Goal: Task Accomplishment & Management: Use online tool/utility

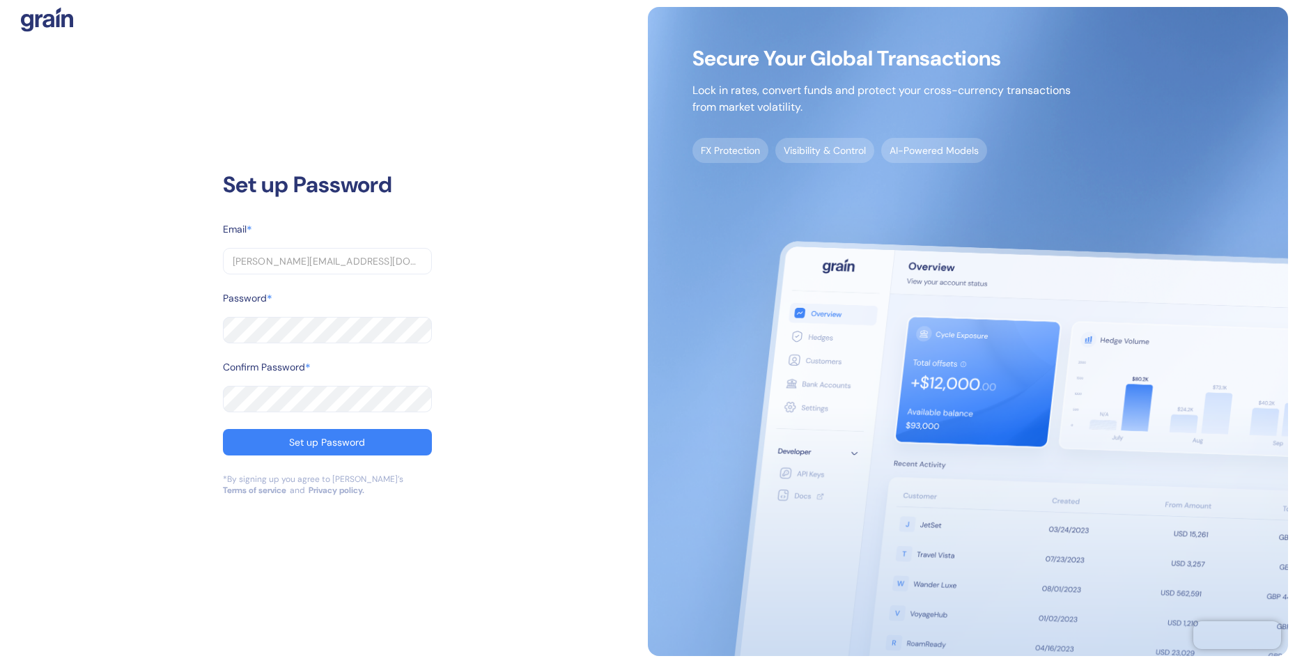
click at [0, 662] on com-1password-button at bounding box center [0, 663] width 0 height 0
click at [286, 441] on button "Set up Password" at bounding box center [327, 442] width 209 height 26
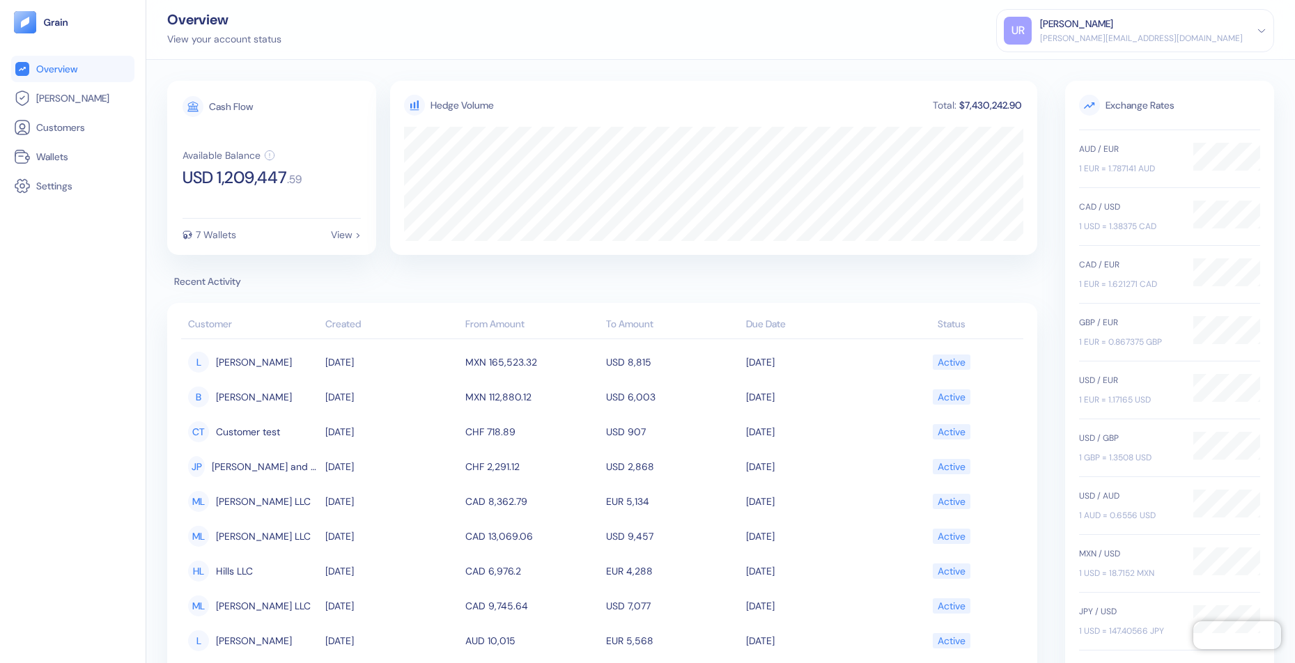
click at [515, 326] on th "From Amount" at bounding box center [532, 325] width 141 height 28
click at [1105, 155] on div "AUD / EUR 1 EUR = 1.787141 AUD" at bounding box center [1129, 159] width 100 height 32
click at [46, 104] on span "[PERSON_NAME]" at bounding box center [72, 98] width 73 height 14
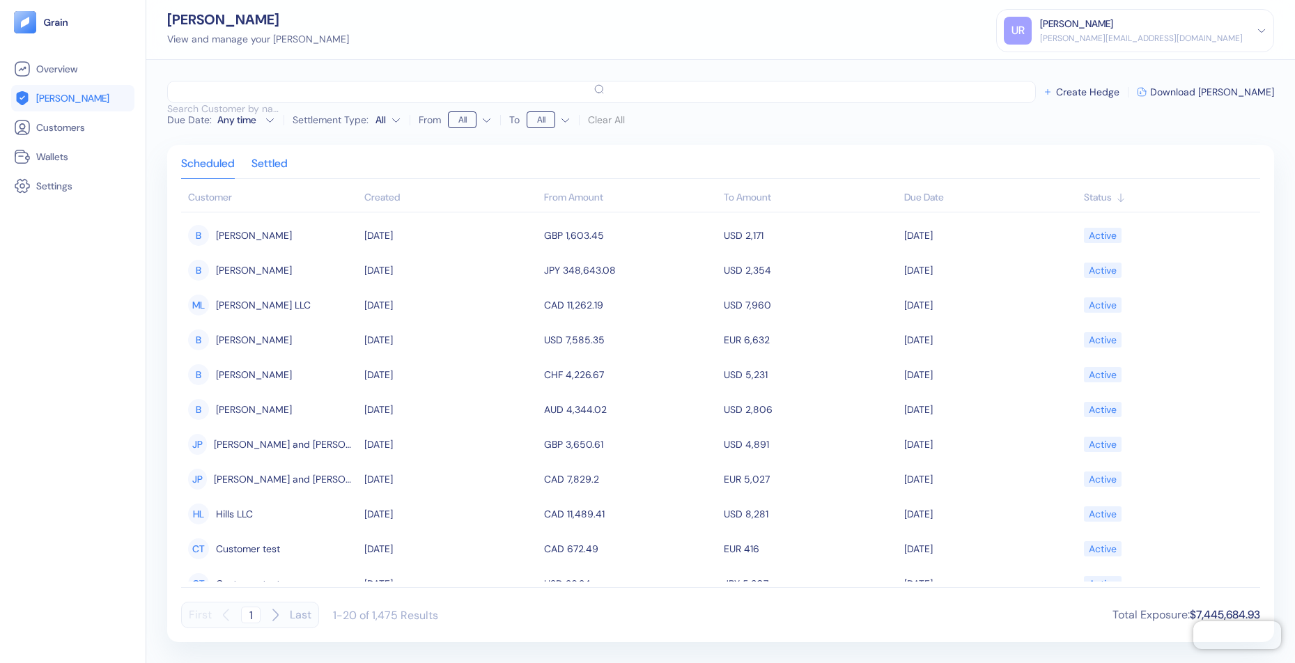
click at [278, 162] on div "Settled" at bounding box center [269, 169] width 36 height 20
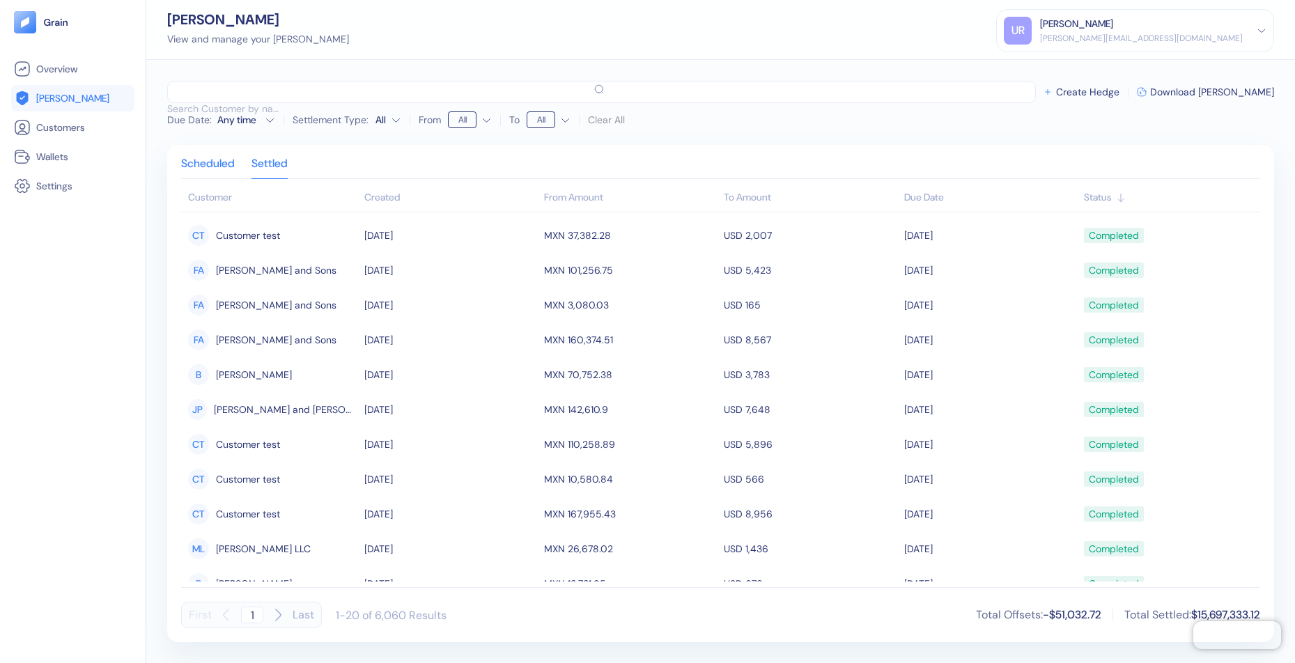
click at [219, 161] on div "Scheduled" at bounding box center [208, 169] width 54 height 20
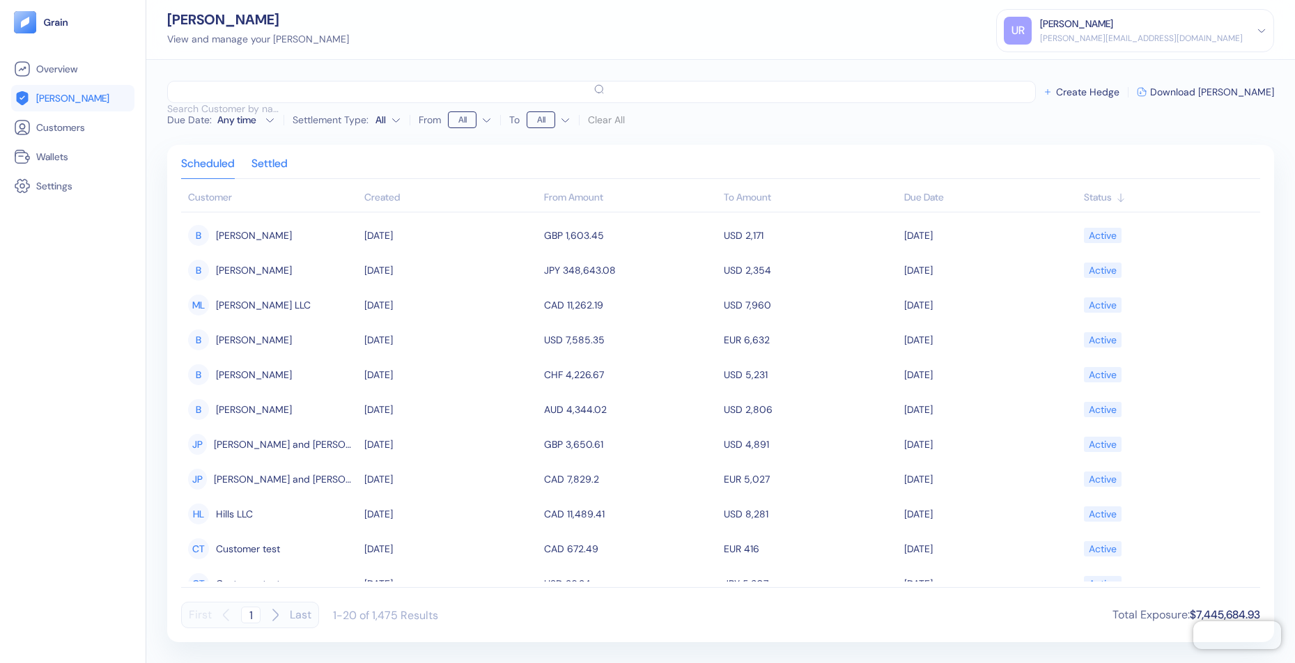
click at [270, 168] on div "Settled" at bounding box center [269, 169] width 36 height 20
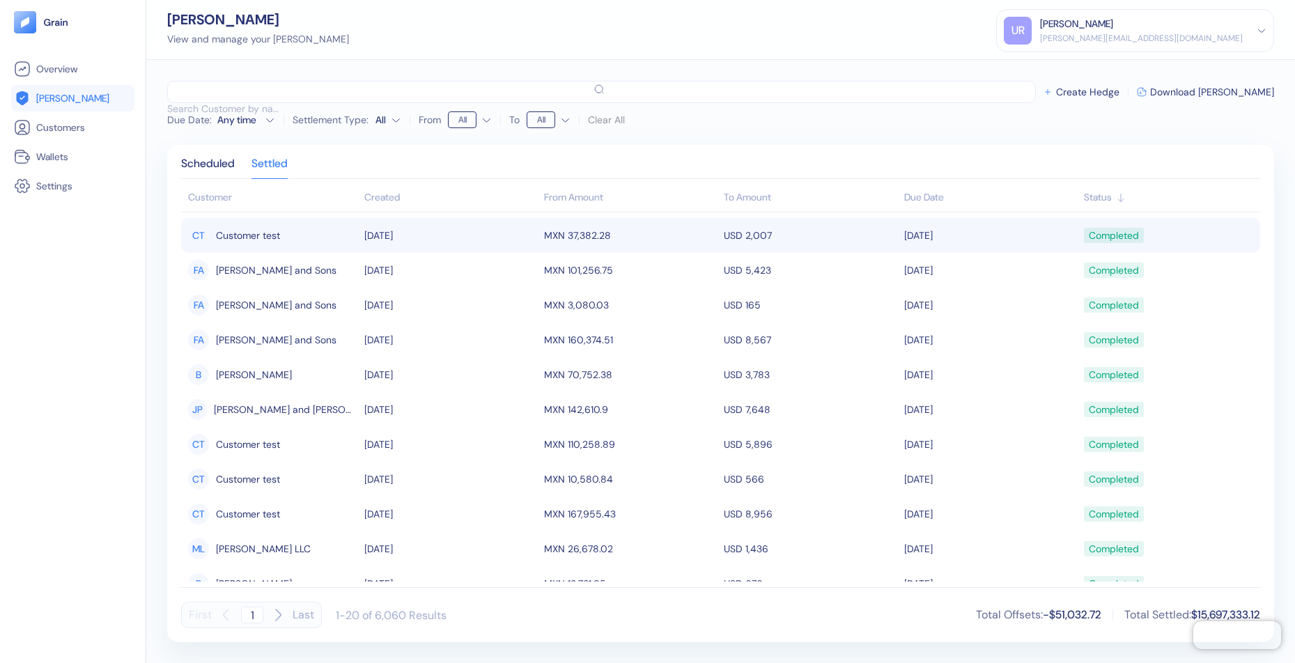
click at [267, 236] on span "Customer test" at bounding box center [248, 236] width 64 height 24
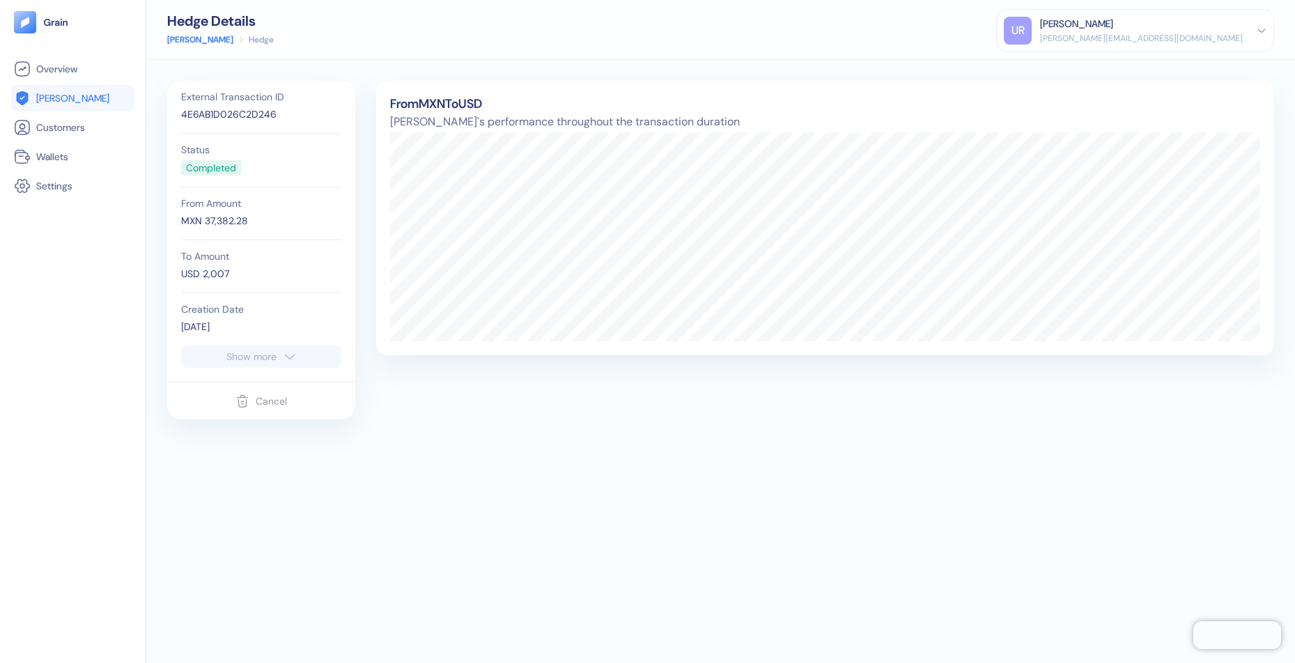
click at [288, 355] on icon "button" at bounding box center [290, 356] width 14 height 17
click at [91, 127] on link "Customers" at bounding box center [73, 127] width 118 height 17
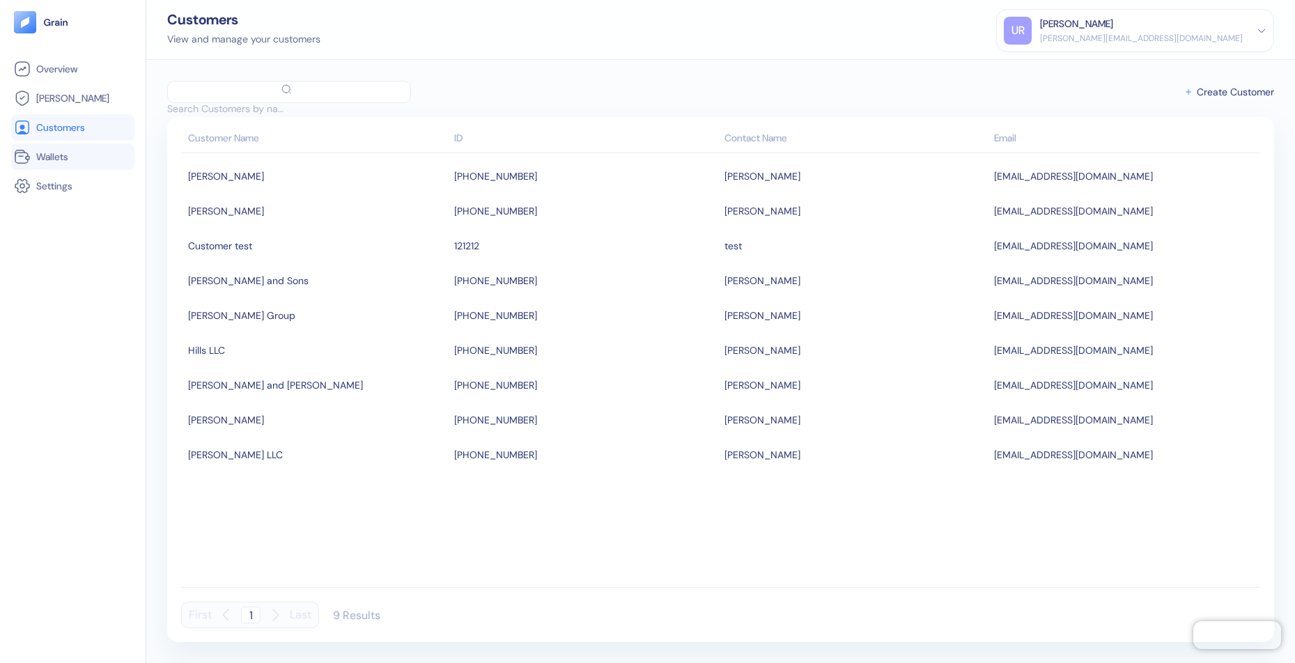
click at [75, 159] on link "Wallets" at bounding box center [73, 156] width 118 height 17
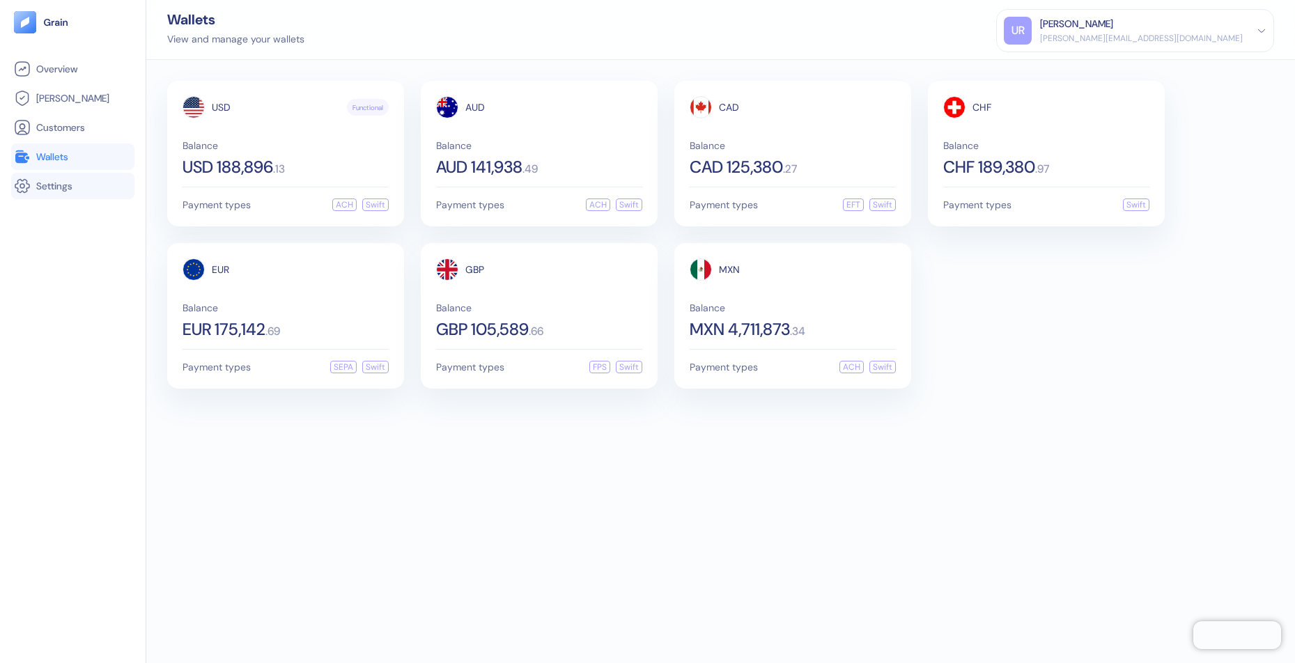
click at [64, 187] on span "Settings" at bounding box center [54, 186] width 36 height 14
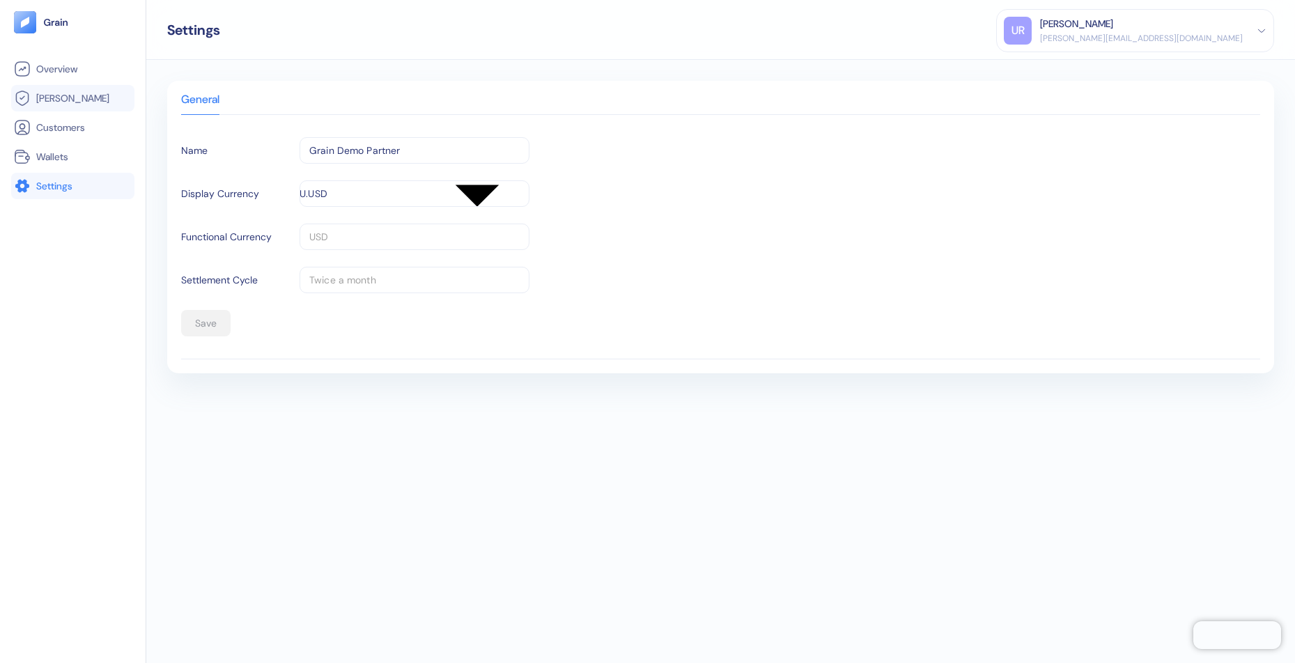
click at [57, 93] on span "[PERSON_NAME]" at bounding box center [72, 98] width 73 height 14
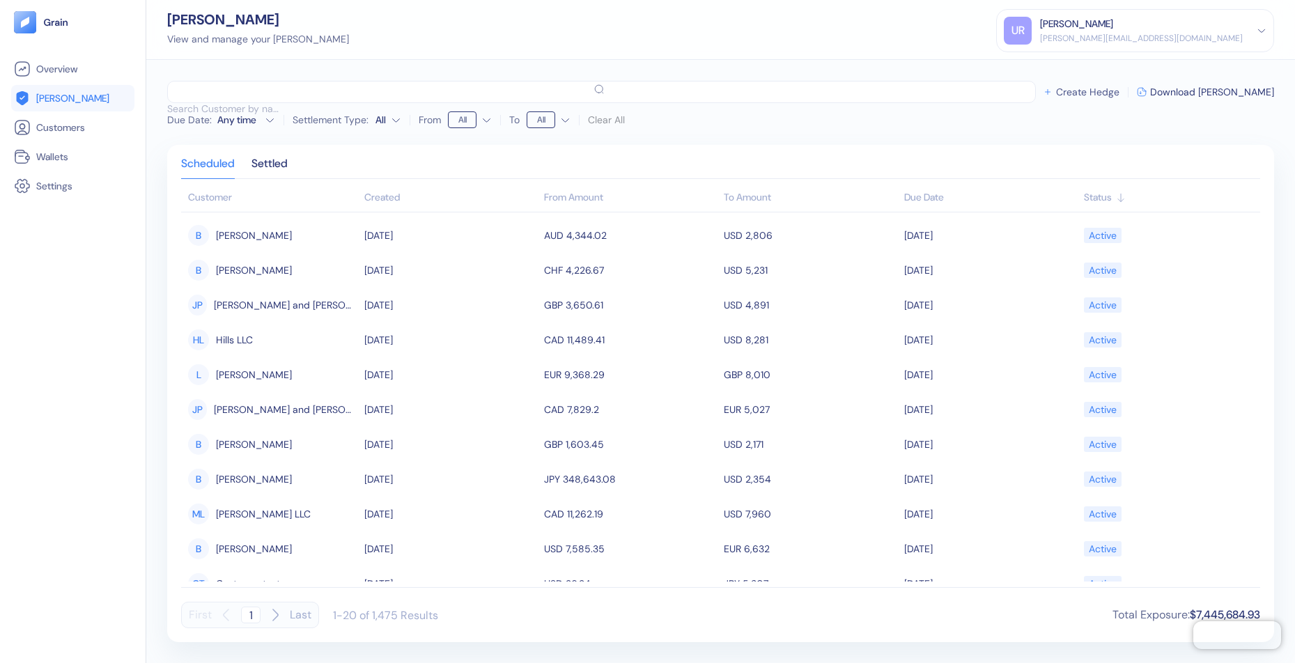
click at [1118, 87] on span "Create Hedge" at bounding box center [1087, 92] width 63 height 10
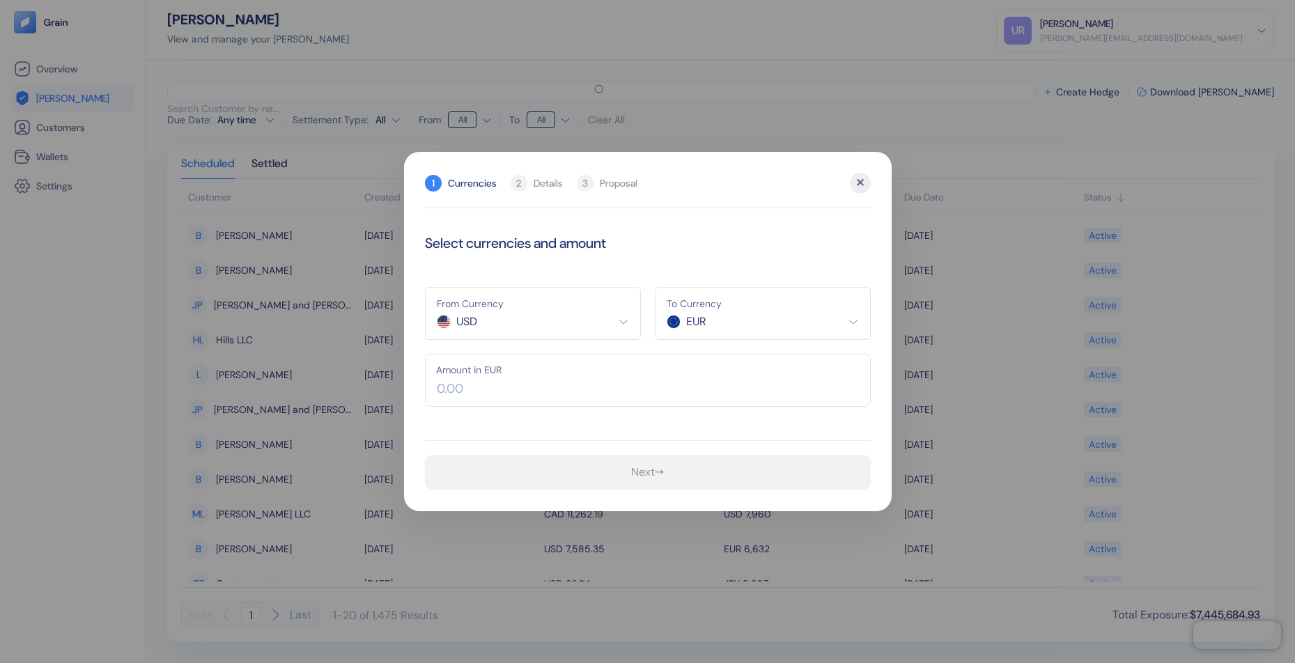
click at [605, 391] on input "text" at bounding box center [648, 380] width 446 height 53
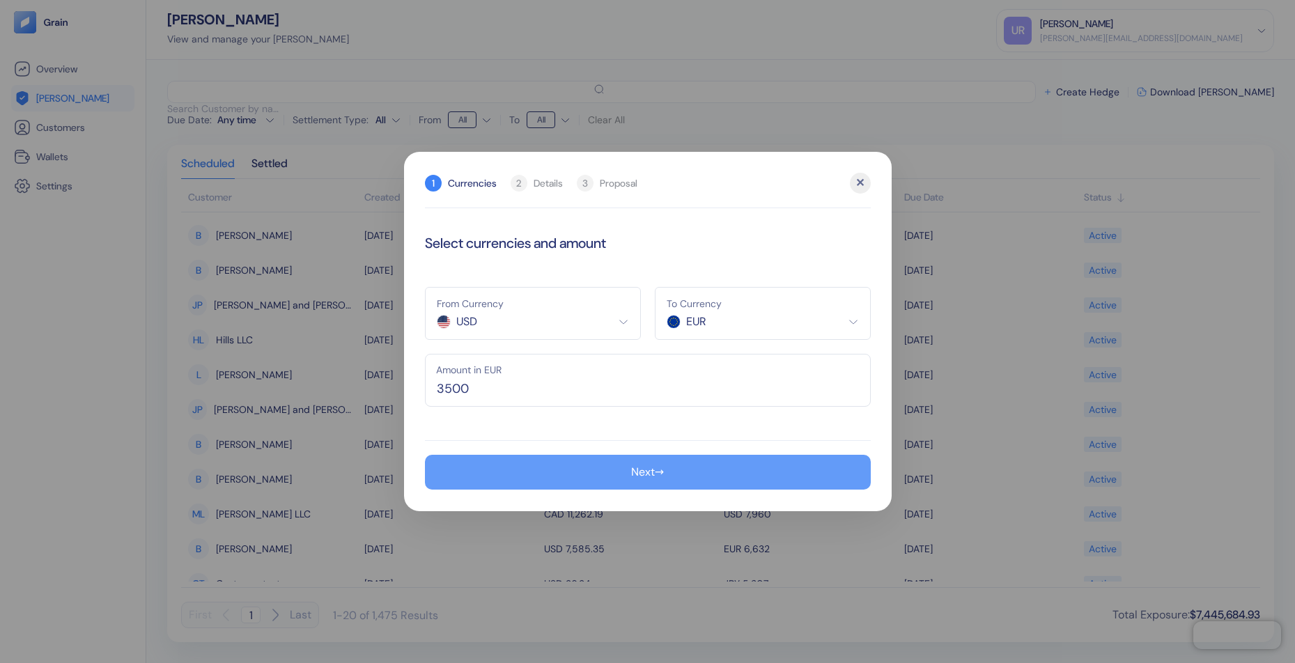
type input "3,500"
click at [656, 465] on span "→" at bounding box center [659, 472] width 9 height 17
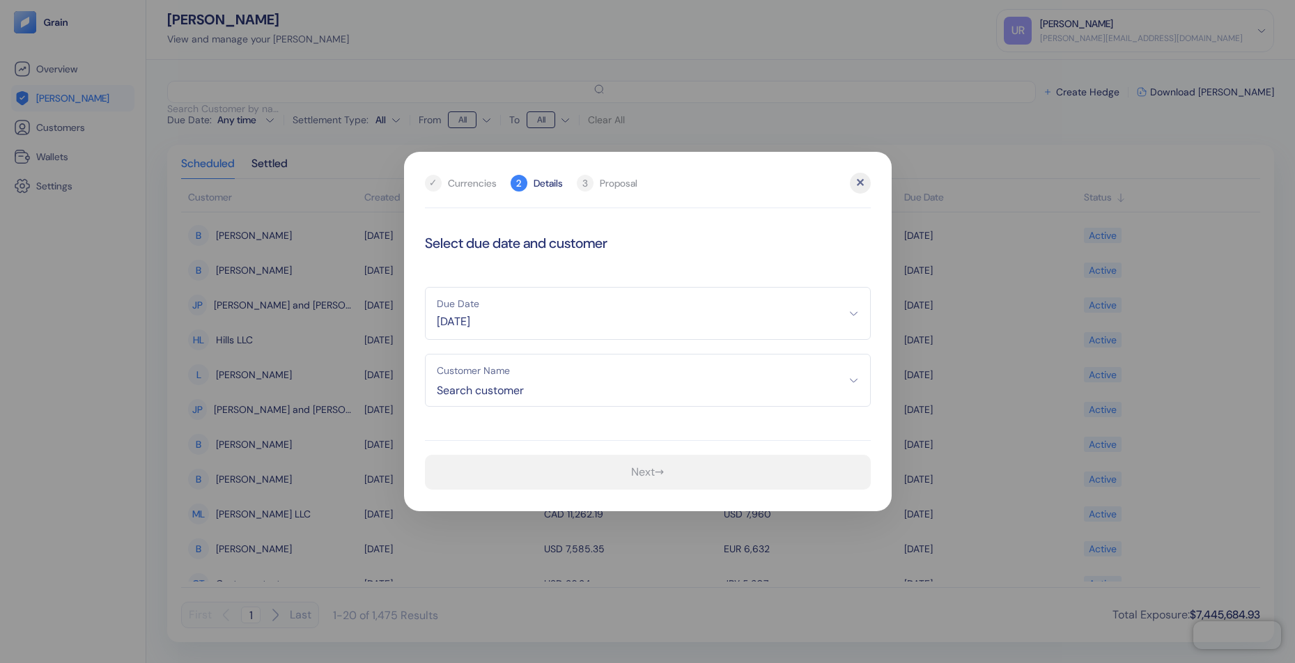
click at [859, 181] on div "✕" at bounding box center [860, 183] width 21 height 21
